Goal: Information Seeking & Learning: Learn about a topic

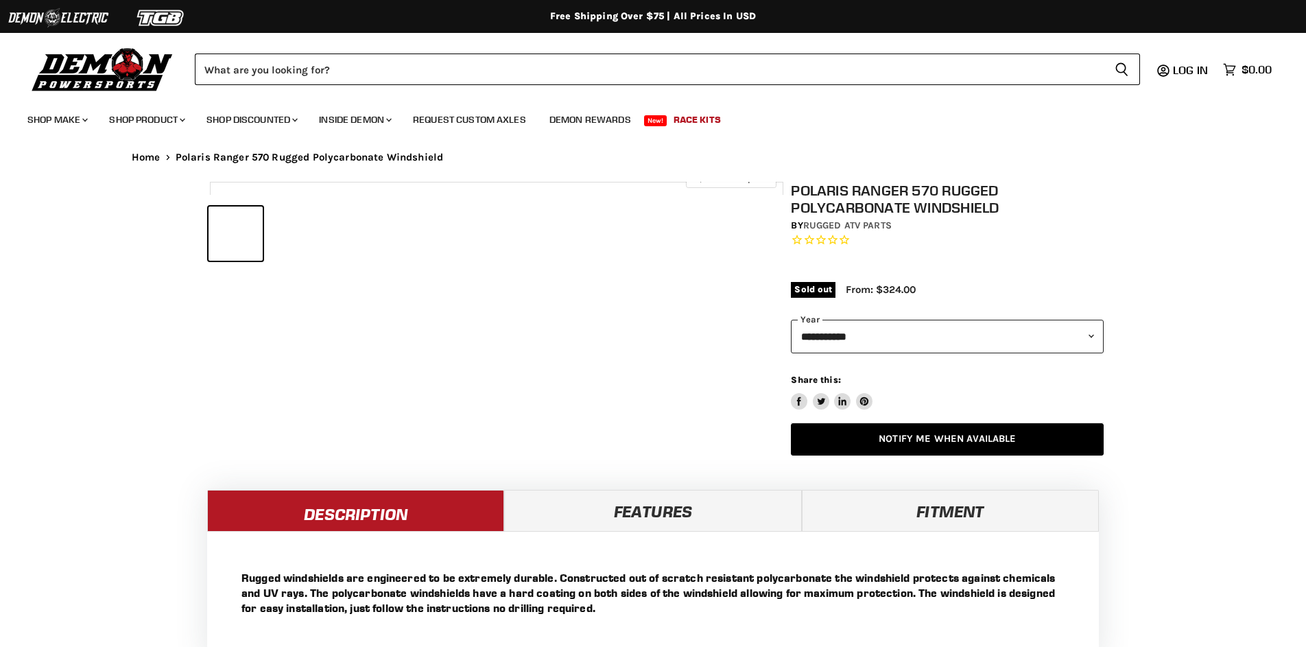
select select "******"
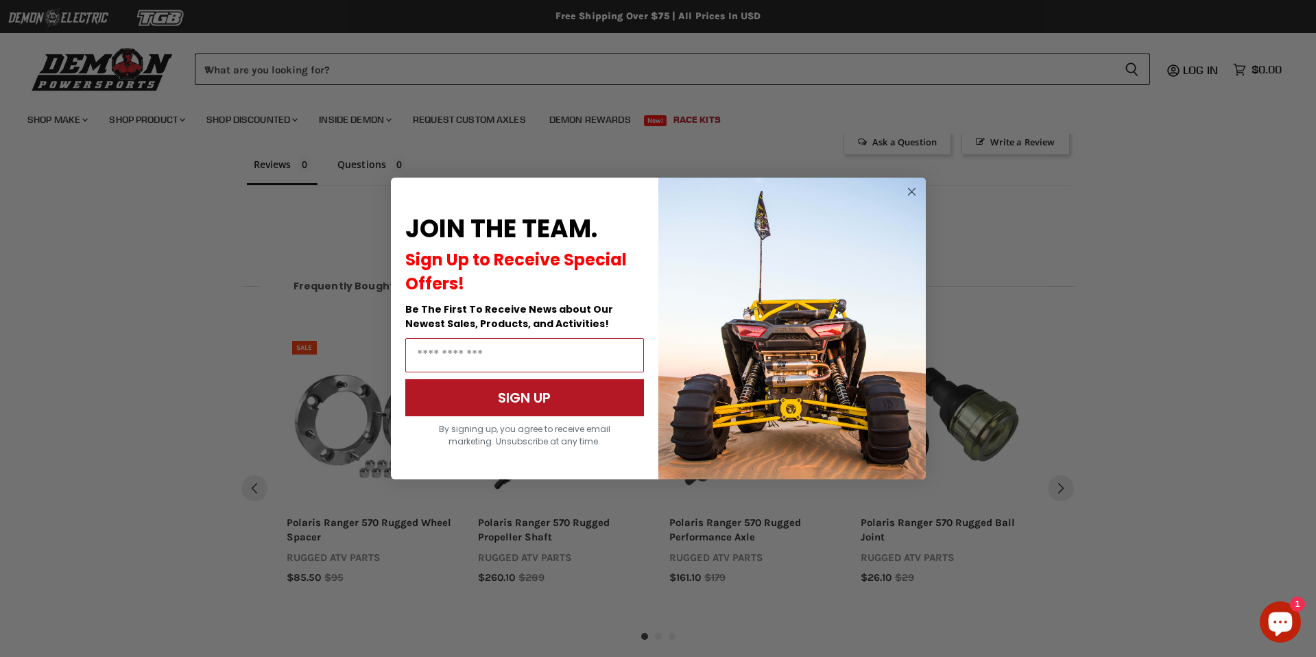
scroll to position [950, 0]
